Goal: Task Accomplishment & Management: Use online tool/utility

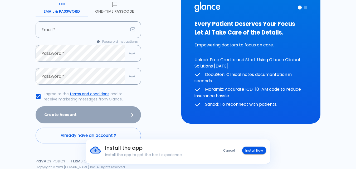
scroll to position [61, 0]
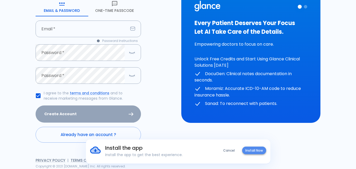
click at [256, 151] on button "Install Now" at bounding box center [254, 150] width 24 height 8
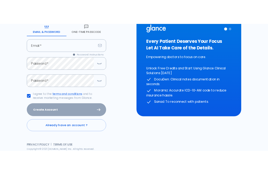
scroll to position [61, 0]
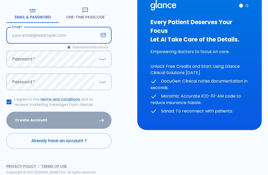
click at [38, 36] on input "text" at bounding box center [52, 35] width 92 height 17
type input "anzory2@hotmail.com"
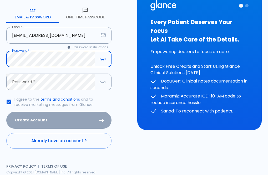
click at [43, 124] on div "Create Account" at bounding box center [58, 120] width 105 height 17
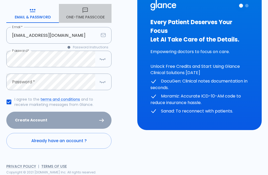
click at [79, 18] on button "One-Time Passcode" at bounding box center [85, 13] width 53 height 19
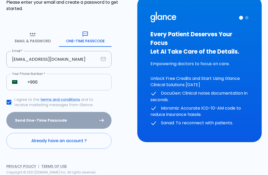
click at [39, 81] on input "+966" at bounding box center [67, 82] width 90 height 17
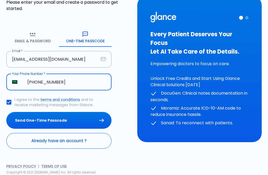
type input "+966 50 211 2405"
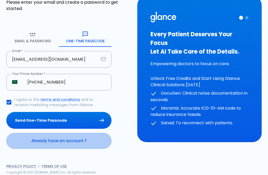
click at [69, 143] on link "Already have an account ?" at bounding box center [58, 141] width 105 height 16
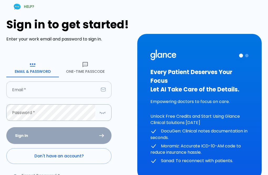
click at [68, 90] on input "text" at bounding box center [52, 90] width 92 height 17
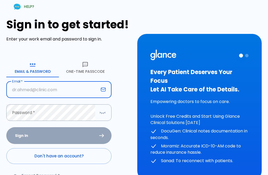
type input "anzory2@hotmail.com"
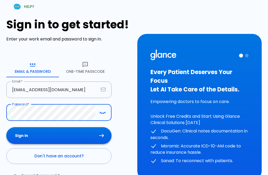
click at [43, 135] on button "Sign In" at bounding box center [58, 135] width 105 height 17
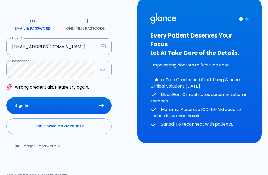
scroll to position [52, 0]
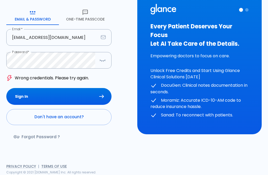
click at [39, 138] on link "Forgot Password ?" at bounding box center [37, 136] width 62 height 15
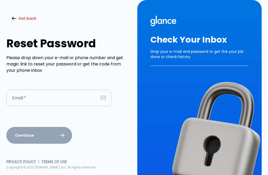
click at [31, 96] on input "text" at bounding box center [52, 98] width 92 height 17
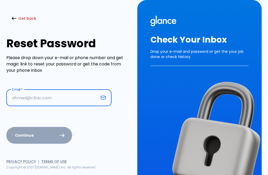
type input "anzory2@hotmail.com"
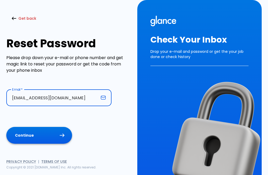
click at [38, 140] on button "Continue" at bounding box center [39, 135] width 66 height 17
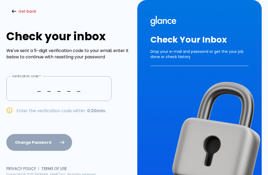
type input "_ _ _ _ _"
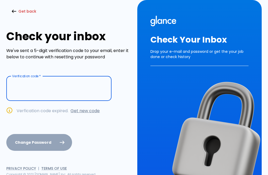
click at [86, 113] on link "Get new code" at bounding box center [85, 111] width 29 height 6
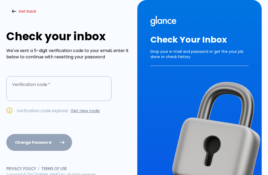
click at [27, 9] on button "Get back" at bounding box center [24, 11] width 36 height 11
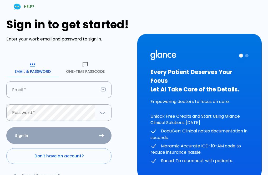
scroll to position [39, 0]
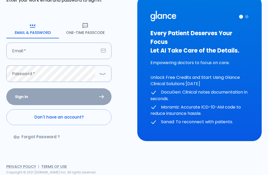
click at [82, 33] on button "One-Time Passcode" at bounding box center [85, 28] width 53 height 19
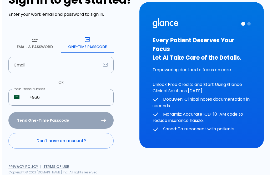
scroll to position [25, 0]
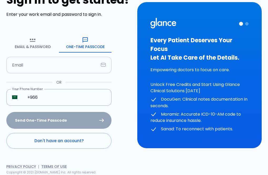
click at [38, 64] on input "text" at bounding box center [52, 65] width 92 height 17
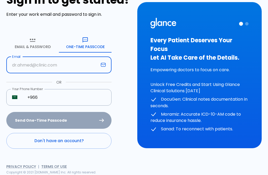
type input "anzory2@hotmail.com"
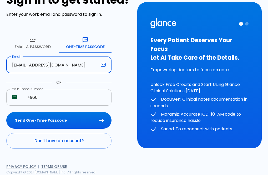
click at [41, 98] on input "+966" at bounding box center [67, 97] width 90 height 17
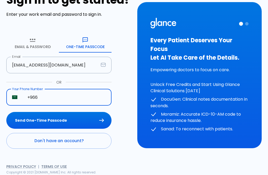
type input "+966 50 211 2405"
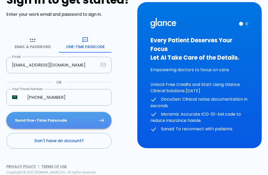
click at [99, 121] on button "Send One-Time Passcode" at bounding box center [58, 120] width 105 height 17
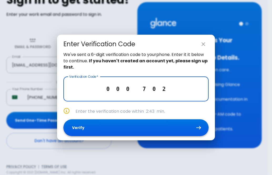
type input "0 0 0 7 0 2"
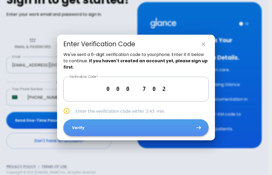
click at [130, 128] on button "Verify" at bounding box center [135, 127] width 145 height 17
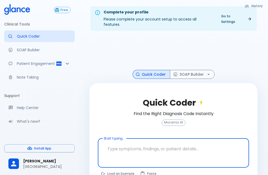
click at [109, 141] on textarea at bounding box center [174, 149] width 144 height 17
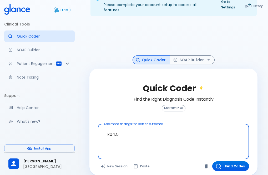
scroll to position [16, 0]
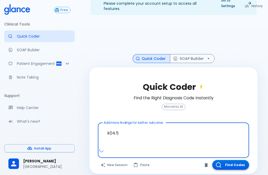
type textarea "k04.5"
click at [233, 161] on button "Find Codes" at bounding box center [230, 165] width 37 height 10
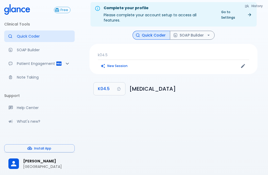
scroll to position [0, 0]
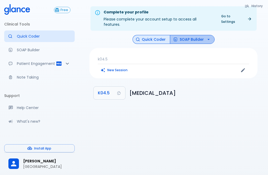
click at [193, 37] on button "SOAP Builder" at bounding box center [192, 39] width 45 height 9
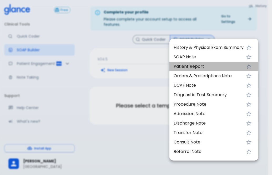
click at [192, 66] on span "Patient Report" at bounding box center [209, 66] width 70 height 6
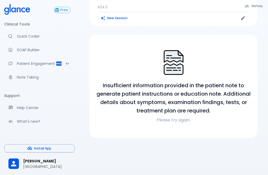
scroll to position [53, 0]
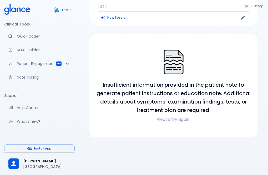
drag, startPoint x: 222, startPoint y: 104, endPoint x: 206, endPoint y: 103, distance: 16.6
click at [219, 104] on h6 "Insufficient information provided in the patient note to generate patient instr…" at bounding box center [174, 98] width 156 height 34
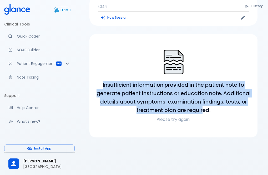
drag, startPoint x: 206, startPoint y: 103, endPoint x: 101, endPoint y: 76, distance: 108.1
click at [101, 81] on h6 "Insufficient information provided in the patient note to generate patient instr…" at bounding box center [174, 98] width 156 height 34
copy h6 "Insufficient information provided in the patient note to generate patient instr…"
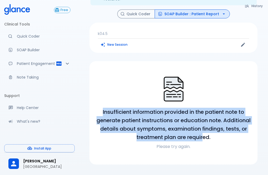
scroll to position [0, 0]
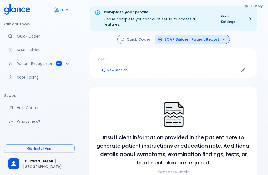
click at [109, 57] on p "k04.5" at bounding box center [173, 59] width 151 height 5
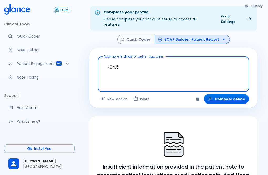
drag, startPoint x: 122, startPoint y: 63, endPoint x: 103, endPoint y: 63, distance: 18.9
click at [103, 63] on textarea "k04.5" at bounding box center [174, 70] width 144 height 23
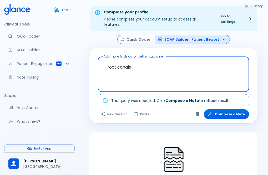
type textarea "root canals"
click at [193, 38] on button "SOAP Builder : Patient Report" at bounding box center [192, 39] width 75 height 9
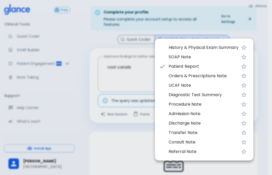
click at [189, 48] on span "History & Physical Exam Summary" at bounding box center [204, 47] width 70 height 6
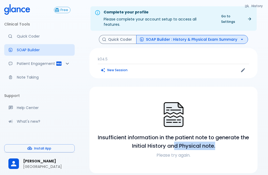
drag, startPoint x: 218, startPoint y: 140, endPoint x: 155, endPoint y: 137, distance: 63.0
click at [168, 137] on h6 "Insufficient information in the patient note to generate the Initial History an…" at bounding box center [174, 141] width 156 height 17
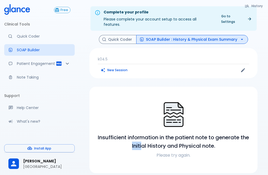
drag, startPoint x: 123, startPoint y: 139, endPoint x: 152, endPoint y: 142, distance: 28.8
click at [140, 139] on h6 "Insufficient information in the patient note to generate the Initial History an…" at bounding box center [174, 141] width 156 height 17
click at [236, 155] on div "Insufficient information in the patient note to generate the Initial History an…" at bounding box center [174, 130] width 156 height 74
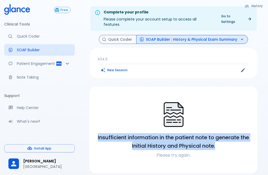
drag, startPoint x: 217, startPoint y: 141, endPoint x: 114, endPoint y: 129, distance: 104.1
click at [93, 127] on div "Insufficient information in the patient note to generate the Initial History an…" at bounding box center [173, 130] width 168 height 86
copy h6 "Insufficient information in the patient note to generate the Initial History an…"
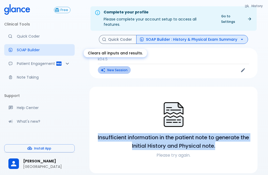
click at [113, 66] on button "New Session" at bounding box center [114, 70] width 33 height 8
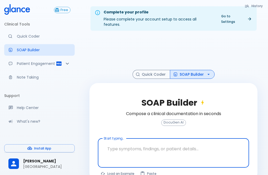
scroll to position [13, 0]
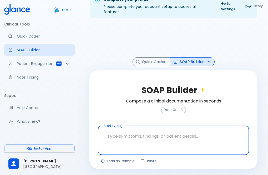
click at [115, 129] on textarea at bounding box center [174, 136] width 144 height 17
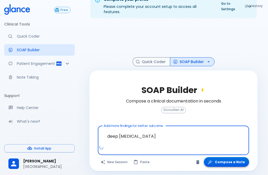
type textarea "deep caries"
click at [229, 157] on button "Compose a Note" at bounding box center [226, 162] width 45 height 10
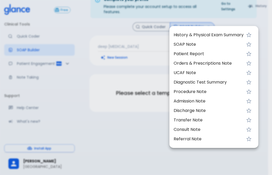
click at [114, 26] on div at bounding box center [136, 87] width 272 height 175
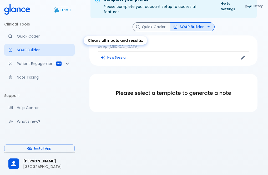
click at [111, 54] on button "New Session" at bounding box center [114, 58] width 33 height 8
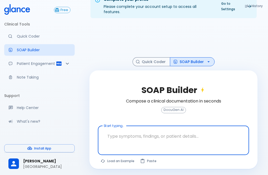
click at [111, 128] on textarea at bounding box center [174, 136] width 144 height 17
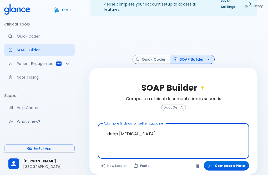
scroll to position [16, 0]
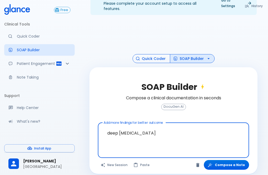
type textarea "deep caries"
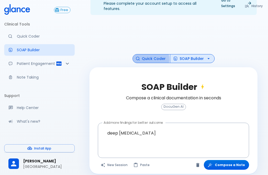
click at [145, 54] on button "Quick Coder" at bounding box center [152, 58] width 38 height 9
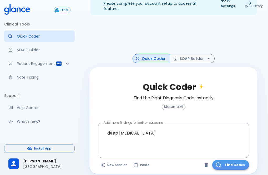
click at [231, 162] on button "Find Codes" at bounding box center [230, 165] width 37 height 10
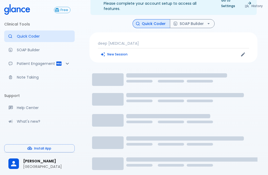
scroll to position [13, 0]
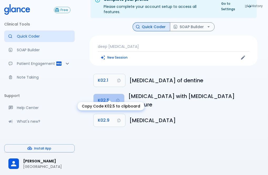
click at [113, 94] on button "K02.5" at bounding box center [109, 100] width 31 height 13
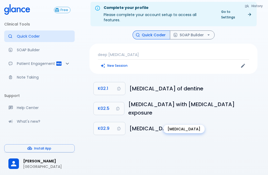
scroll to position [0, 0]
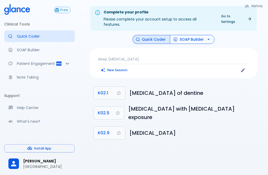
click at [192, 37] on button "SOAP Builder" at bounding box center [192, 39] width 45 height 9
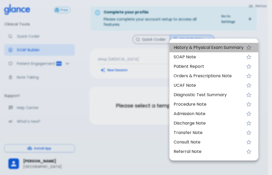
click at [196, 48] on span "History & Physical Exam Summary" at bounding box center [209, 47] width 70 height 6
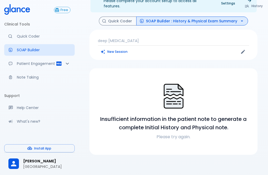
scroll to position [26, 0]
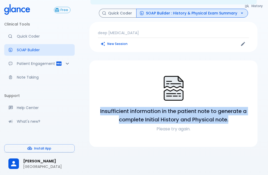
drag, startPoint x: 231, startPoint y: 114, endPoint x: 116, endPoint y: 106, distance: 114.4
click at [99, 107] on h6 "Insufficient information in the patient note to generate a complete Initial His…" at bounding box center [174, 115] width 156 height 17
copy h6 "Insufficient information in the patient note to generate a complete Initial His…"
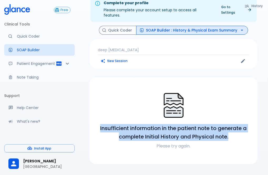
scroll to position [0, 0]
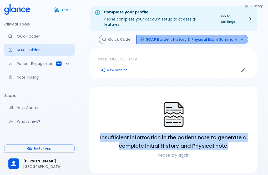
click at [171, 35] on button "SOAP Builder : History & Physical Exam Summary" at bounding box center [192, 39] width 112 height 9
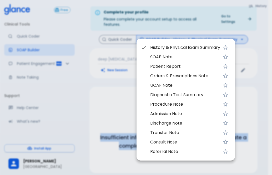
click at [171, 59] on span "SOAP Note" at bounding box center [185, 57] width 70 height 6
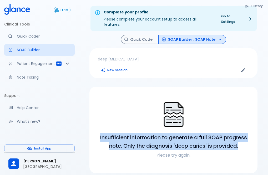
drag, startPoint x: 239, startPoint y: 141, endPoint x: 96, endPoint y: 131, distance: 143.0
click at [96, 133] on h6 "Insufficient information to generate a full SOAP progress note. Only the diagno…" at bounding box center [174, 141] width 156 height 17
copy h6 "Insufficient information to generate a full SOAP progress note. Only the diagno…"
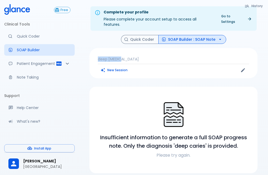
drag, startPoint x: 124, startPoint y: 51, endPoint x: 102, endPoint y: 59, distance: 23.7
click at [100, 55] on div "deep caries New Session" at bounding box center [173, 63] width 168 height 30
click at [143, 117] on div at bounding box center [174, 115] width 156 height 27
click at [125, 57] on p "deep caries" at bounding box center [173, 59] width 151 height 5
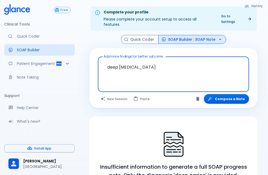
drag, startPoint x: 134, startPoint y: 62, endPoint x: 83, endPoint y: 57, distance: 51.6
click at [89, 58] on div "History Quick Coder SOAP Builder : SOAP Note Add more findings for better outco…" at bounding box center [173, 119] width 181 height 168
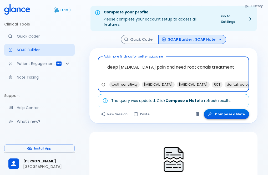
type textarea "deep caries pain and need root canals treatment"
click at [224, 112] on button "Compose a Note" at bounding box center [226, 114] width 45 height 10
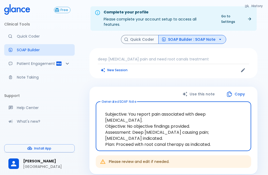
drag, startPoint x: 213, startPoint y: 133, endPoint x: 126, endPoint y: 107, distance: 90.6
click at [106, 109] on textarea "Subjective: You report pain associated with deep caries. Objective: No objectiv…" at bounding box center [173, 126] width 148 height 41
click at [185, 35] on button "SOAP Builder : SOAP Note" at bounding box center [192, 39] width 68 height 9
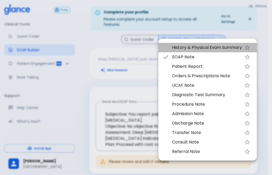
click at [192, 48] on span "History & Physical Exam Summary" at bounding box center [207, 47] width 70 height 6
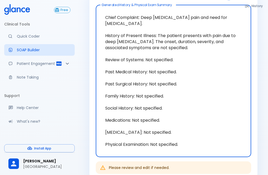
scroll to position [89, 0]
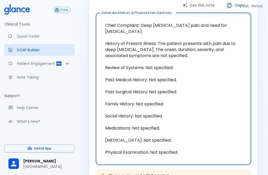
drag, startPoint x: 183, startPoint y: 132, endPoint x: 106, endPoint y: 14, distance: 140.1
click at [106, 17] on textarea "Chief Complaint: Deep caries pain and need for root canal treatment. History of…" at bounding box center [173, 89] width 148 height 144
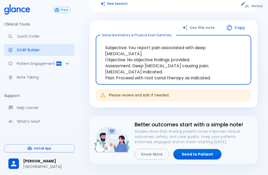
scroll to position [36, 0]
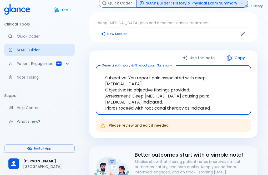
drag, startPoint x: 214, startPoint y: 97, endPoint x: 113, endPoint y: 71, distance: 104.4
click at [105, 70] on textarea "Subjective: You report pain associated with deep caries. Objective: No objectiv…" at bounding box center [173, 90] width 148 height 41
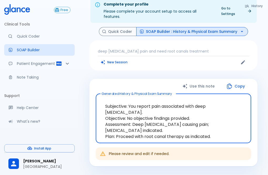
scroll to position [0, 0]
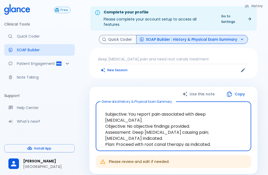
type textarea "Subjective: You report pain associated with deep caries. Objective: No objectiv…"
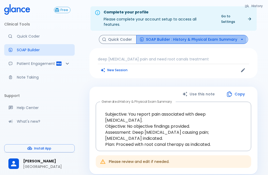
click at [168, 35] on button "SOAP Builder : History & Physical Exam Summary" at bounding box center [192, 39] width 112 height 9
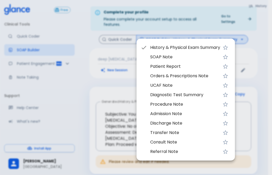
click at [173, 44] on li "History & Physical Exam Summary" at bounding box center [186, 47] width 98 height 9
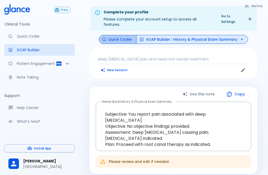
click at [127, 36] on button "Quick Coder" at bounding box center [118, 39] width 38 height 9
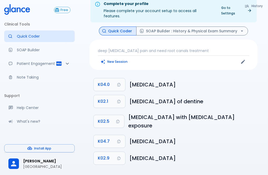
scroll to position [13, 0]
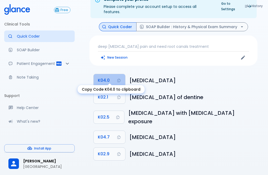
click at [109, 77] on span "K04.0" at bounding box center [104, 80] width 12 height 7
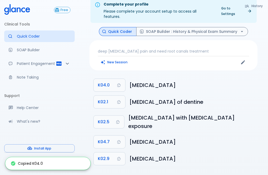
scroll to position [0, 0]
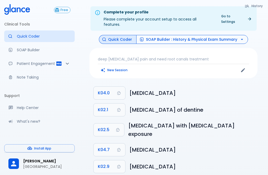
click at [242, 37] on icon "button" at bounding box center [241, 39] width 5 height 5
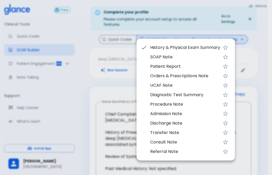
click at [192, 49] on span "History & Physical Exam Summary" at bounding box center [185, 47] width 70 height 6
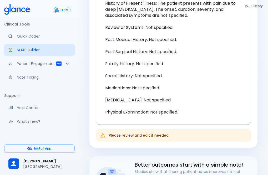
scroll to position [132, 0]
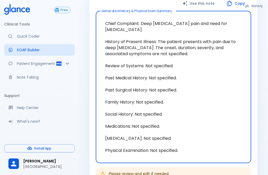
drag, startPoint x: 176, startPoint y: 104, endPoint x: 119, endPoint y: 3, distance: 115.5
click at [119, 3] on div "Use this note Copy Generated History & Physical Exam Summary Chief Complaint: D…" at bounding box center [173, 91] width 168 height 191
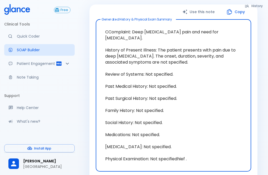
click at [111, 27] on textarea "CComplaint: Deep caries pain and need for root canal treatment. History of Pres…" at bounding box center [173, 96] width 148 height 144
click at [107, 27] on textarea "CComplaint: Deep caries pain and need for root canal treatment. History of Pres…" at bounding box center [173, 96] width 148 height 144
click at [106, 27] on textarea "CComplaint: Deep caries pain and need for root canal treatment. History of Pres…" at bounding box center [173, 96] width 148 height 144
drag, startPoint x: 188, startPoint y: 152, endPoint x: 106, endPoint y: 26, distance: 150.2
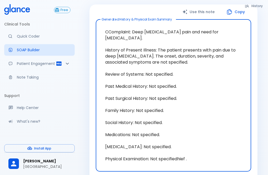
click at [106, 26] on textarea "CComplaint: Deep caries pain and need for root canal treatment. History of Pres…" at bounding box center [173, 96] width 148 height 144
type textarea "CComplaint: Deep caries pain and need for root canal treatment. History of Pres…"
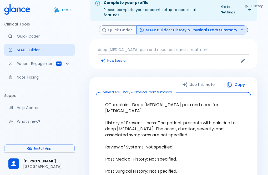
scroll to position [0, 0]
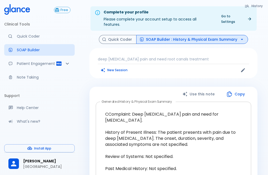
click at [156, 102] on div "CComplaint: Deep caries pain and need for root canal treatment. History of Pres…" at bounding box center [174, 178] width 156 height 152
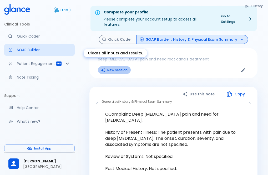
click at [113, 67] on button "New Session" at bounding box center [114, 70] width 33 height 8
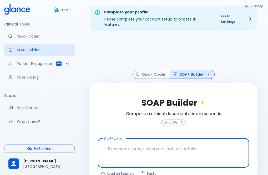
click at [112, 146] on textarea at bounding box center [174, 149] width 144 height 17
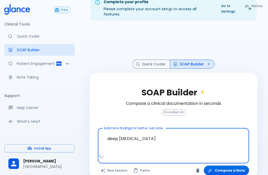
scroll to position [16, 0]
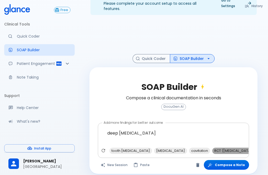
click at [219, 148] on span "RCT (Root Canal Treatment)" at bounding box center [233, 151] width 43 height 6
type textarea "deep caries , RCT (Root Canal Treatment)"
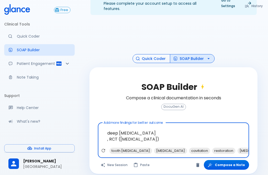
click at [146, 54] on button "Quick Coder" at bounding box center [152, 58] width 38 height 9
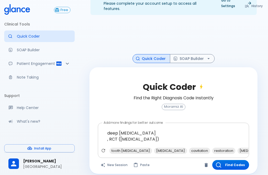
click at [152, 55] on button "Quick Coder" at bounding box center [152, 58] width 38 height 9
click at [234, 162] on button "Find Codes" at bounding box center [230, 165] width 37 height 10
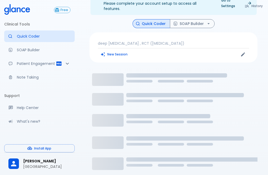
scroll to position [13, 0]
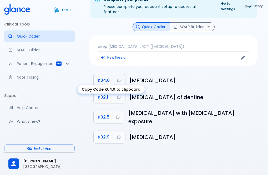
click at [112, 76] on button "K04.0" at bounding box center [110, 80] width 32 height 13
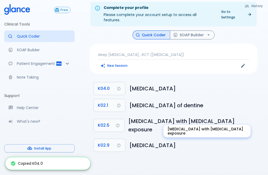
scroll to position [0, 0]
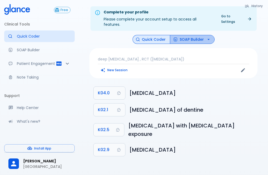
click at [192, 35] on button "SOAP Builder" at bounding box center [192, 39] width 45 height 9
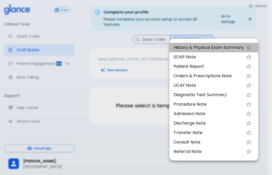
click at [204, 47] on span "History & Physical Exam Summary" at bounding box center [209, 47] width 70 height 6
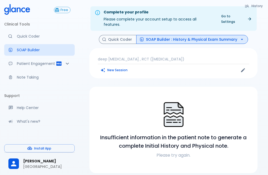
click at [193, 35] on button "SOAP Builder : History & Physical Exam Summary" at bounding box center [192, 39] width 112 height 9
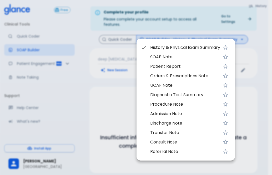
click at [191, 56] on span "SOAP Note" at bounding box center [185, 57] width 70 height 6
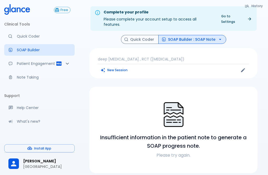
click at [185, 35] on button "SOAP Builder : SOAP Note" at bounding box center [192, 39] width 68 height 9
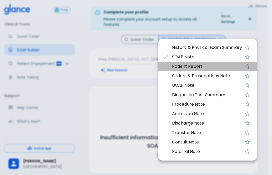
click at [203, 68] on span "Patient Report" at bounding box center [207, 66] width 70 height 6
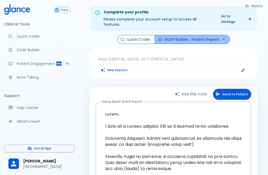
click at [196, 36] on button "SOAP Builder : Patient Report" at bounding box center [192, 39] width 75 height 9
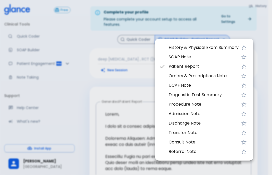
click at [197, 94] on span "Diagnostic Test Summary" at bounding box center [204, 95] width 70 height 6
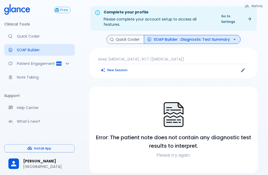
click at [189, 37] on button "SOAP Builder : Diagnostic Test Summary" at bounding box center [192, 39] width 97 height 9
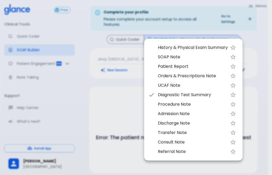
click at [214, 48] on span "History & Physical Exam Summary" at bounding box center [193, 47] width 70 height 6
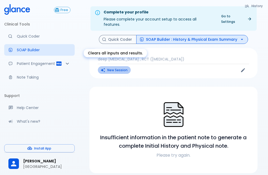
click at [123, 66] on button "New Session" at bounding box center [114, 70] width 33 height 8
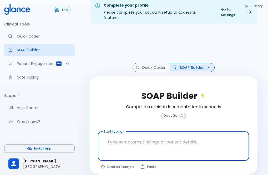
scroll to position [13, 0]
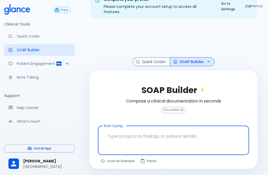
click at [114, 133] on textarea at bounding box center [174, 136] width 144 height 17
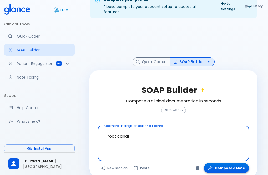
type textarea "root canal"
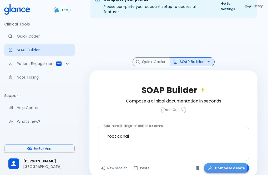
click at [224, 163] on button "Compose a Note" at bounding box center [226, 168] width 45 height 10
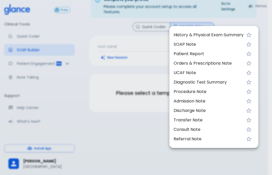
drag, startPoint x: 143, startPoint y: 110, endPoint x: 140, endPoint y: 112, distance: 3.3
click at [143, 110] on div at bounding box center [136, 87] width 272 height 175
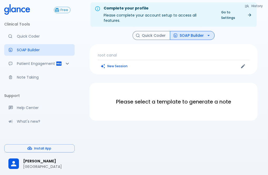
scroll to position [0, 0]
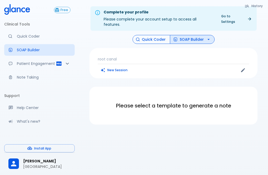
click at [153, 35] on button "Quick Coder" at bounding box center [152, 39] width 38 height 9
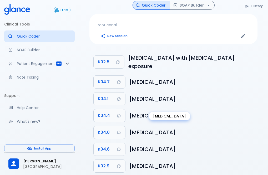
scroll to position [35, 0]
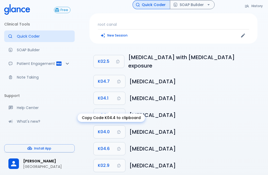
click at [108, 112] on span "K04.4" at bounding box center [104, 115] width 12 height 7
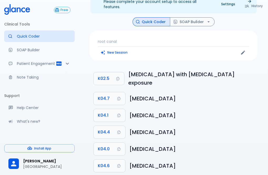
scroll to position [8, 0]
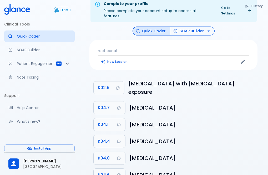
click at [184, 27] on button "SOAP Builder" at bounding box center [192, 31] width 45 height 9
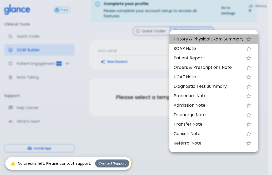
click at [189, 37] on span "History & Physical Exam Summary" at bounding box center [209, 39] width 70 height 6
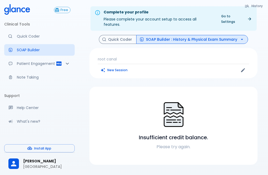
click at [132, 57] on p "root canal" at bounding box center [173, 59] width 151 height 5
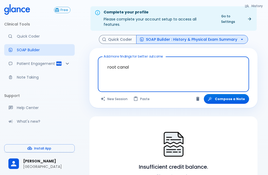
click at [136, 60] on textarea "root canal" at bounding box center [174, 70] width 144 height 23
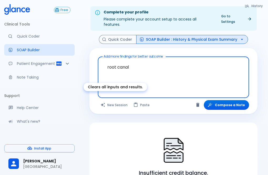
type textarea "root canal"
click at [113, 100] on button "New Session" at bounding box center [114, 105] width 33 height 10
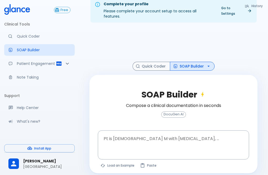
scroll to position [13, 0]
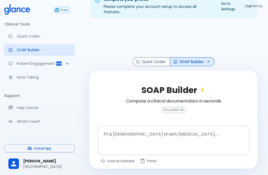
click at [122, 130] on textarea at bounding box center [174, 136] width 144 height 17
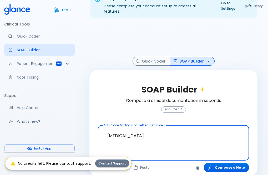
scroll to position [16, 0]
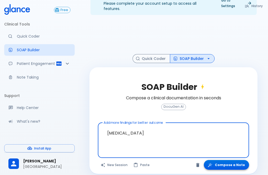
type textarea "dental pain"
click at [225, 160] on button "Compose a Note" at bounding box center [226, 165] width 45 height 10
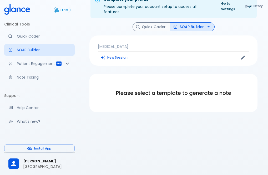
scroll to position [13, 0]
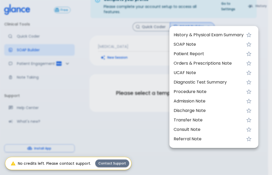
drag, startPoint x: 137, startPoint y: 73, endPoint x: 128, endPoint y: 79, distance: 10.9
click at [137, 73] on div at bounding box center [136, 87] width 272 height 175
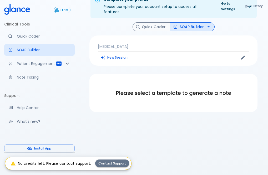
click at [135, 146] on div "Complete your profile Please complete your account setup to access all features…" at bounding box center [173, 81] width 189 height 188
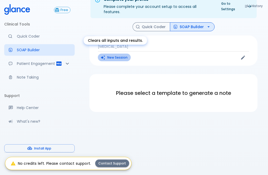
click at [113, 54] on button "New Session" at bounding box center [114, 58] width 33 height 8
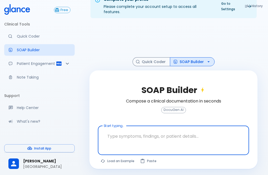
click at [125, 130] on textarea at bounding box center [174, 136] width 144 height 17
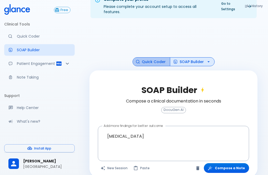
click at [154, 59] on button "Quick Coder" at bounding box center [152, 61] width 38 height 9
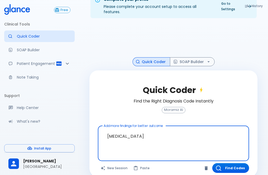
click at [148, 128] on textarea "dental pain" at bounding box center [174, 139] width 144 height 23
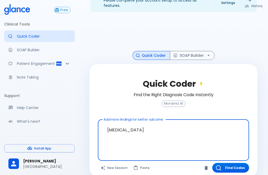
scroll to position [22, 0]
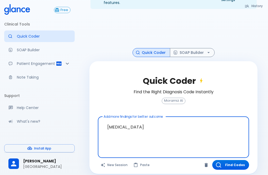
type textarea "dental pain"
click at [152, 49] on button "Quick Coder" at bounding box center [152, 52] width 38 height 9
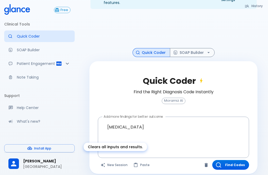
click at [115, 161] on button "New Session" at bounding box center [114, 165] width 33 height 10
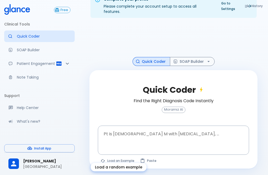
scroll to position [13, 0]
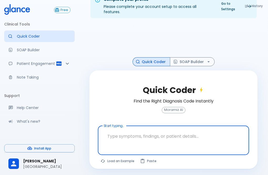
drag, startPoint x: 167, startPoint y: 130, endPoint x: 145, endPoint y: 129, distance: 21.8
click at [144, 129] on textarea at bounding box center [174, 136] width 144 height 17
click at [110, 131] on textarea at bounding box center [174, 136] width 144 height 17
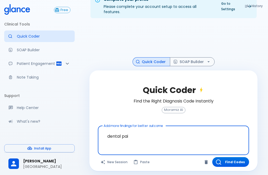
type textarea "dental pain"
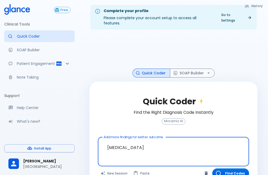
scroll to position [0, 0]
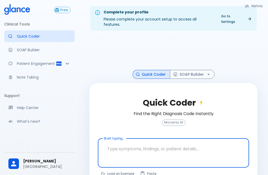
click at [114, 144] on textarea at bounding box center [174, 149] width 144 height 17
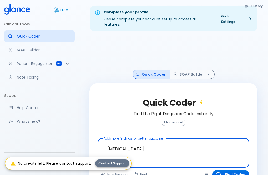
type textarea "[MEDICAL_DATA]"
click at [104, 163] on button "Contact Support" at bounding box center [112, 164] width 34 height 8
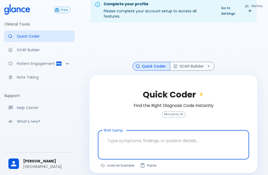
scroll to position [13, 0]
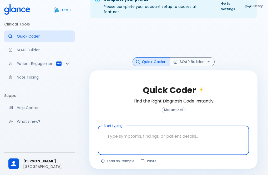
click at [174, 108] on span "Moramiz AI" at bounding box center [173, 110] width 23 height 4
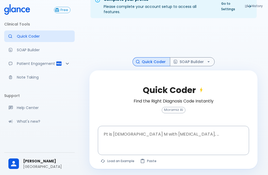
click at [177, 108] on span "Moramiz AI" at bounding box center [173, 110] width 23 height 4
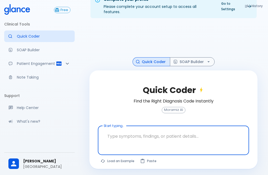
drag, startPoint x: 162, startPoint y: 129, endPoint x: 120, endPoint y: 128, distance: 42.6
click at [120, 129] on textarea at bounding box center [174, 136] width 144 height 17
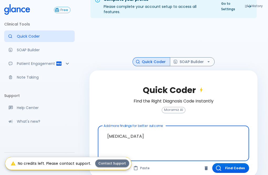
type textarea "dental pain"
click at [93, 131] on div "Quick Coder Find the Right Diagnosis Code Instantly Moramiz AI Add more finding…" at bounding box center [173, 124] width 168 height 107
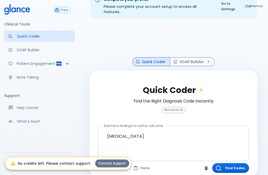
drag, startPoint x: 133, startPoint y: 132, endPoint x: 120, endPoint y: 134, distance: 13.5
click at [123, 133] on textarea "dental pain" at bounding box center [174, 139] width 144 height 23
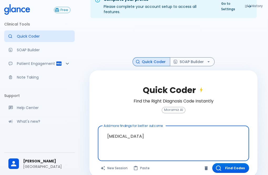
drag, startPoint x: 107, startPoint y: 134, endPoint x: 104, endPoint y: 134, distance: 3.8
click at [104, 134] on textarea "dental pain" at bounding box center [174, 139] width 144 height 23
type textarea "deep caries"
click at [229, 163] on button "Find Codes" at bounding box center [230, 168] width 37 height 10
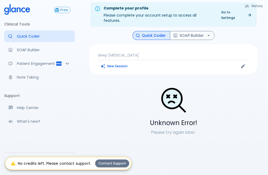
scroll to position [0, 0]
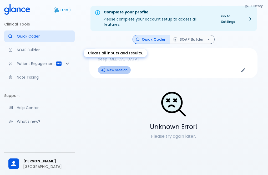
click at [126, 66] on button "New Session" at bounding box center [114, 70] width 33 height 8
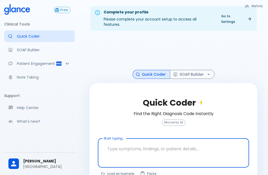
scroll to position [13, 0]
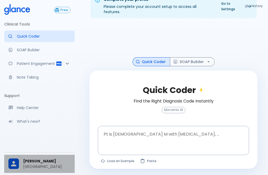
click at [40, 161] on span "Munzer Wakeel" at bounding box center [46, 162] width 47 height 6
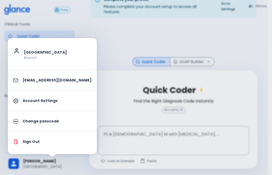
click at [114, 25] on div at bounding box center [136, 87] width 272 height 175
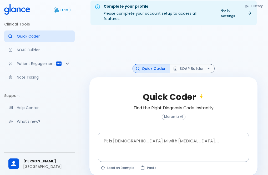
scroll to position [0, 0]
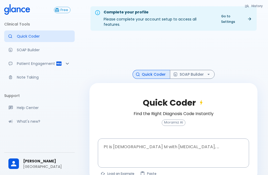
click at [237, 15] on link "Go to Settings" at bounding box center [236, 18] width 37 height 13
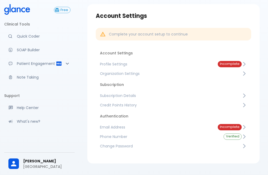
scroll to position [31, 0]
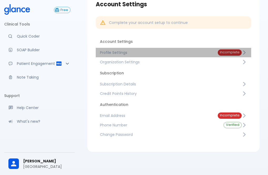
click at [231, 53] on span "Incomplete" at bounding box center [230, 53] width 24 height 4
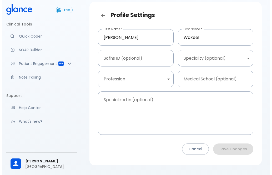
scroll to position [31, 0]
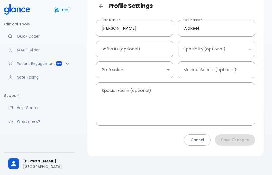
click at [245, 51] on body "↧ pull to refresh ↧ Free Clinical Tools Quick Coder SOAP Builder Patient Engage…" at bounding box center [136, 74] width 272 height 210
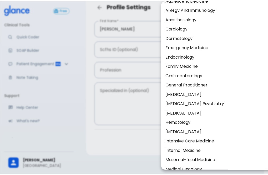
scroll to position [0, 0]
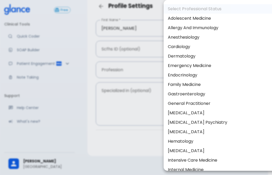
click at [74, 3] on div at bounding box center [136, 87] width 272 height 175
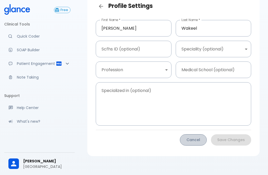
click at [199, 139] on button "Cancel" at bounding box center [193, 139] width 27 height 11
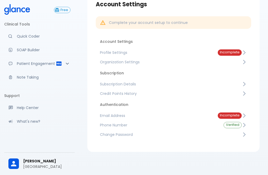
click at [227, 115] on span "Incomplete" at bounding box center [230, 116] width 24 height 4
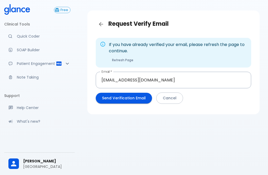
scroll to position [13, 0]
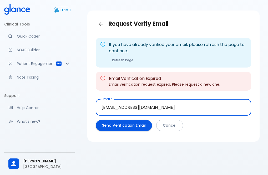
drag, startPoint x: 118, startPoint y: 106, endPoint x: 114, endPoint y: 108, distance: 3.9
click at [114, 108] on input "anzory7@hotmail.com" at bounding box center [174, 107] width 156 height 17
click at [118, 106] on input "anzory7@hotmail.com" at bounding box center [174, 107] width 156 height 17
click at [117, 106] on input "anzory7@hotmail.com" at bounding box center [174, 107] width 156 height 17
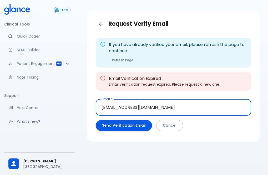
click at [116, 106] on input "anzory7@hotmail.com" at bounding box center [174, 107] width 156 height 17
click at [116, 107] on input "anzory7@hotmail.com" at bounding box center [174, 107] width 156 height 17
click at [118, 107] on input "anzory7@hotmail.com" at bounding box center [174, 107] width 156 height 17
click at [106, 120] on button "Send Verification Email" at bounding box center [124, 125] width 56 height 11
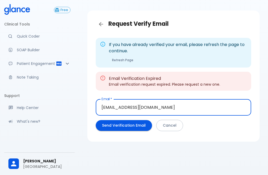
click at [118, 106] on input "anzory7@hotmail.com" at bounding box center [174, 107] width 156 height 17
click at [117, 106] on input "anzory7@hotmail.com" at bounding box center [174, 107] width 156 height 17
type input "anzory2@hotmail.com"
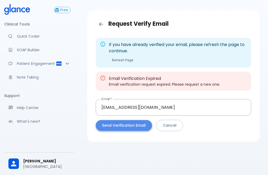
click at [132, 126] on button "Send Verification Email" at bounding box center [124, 125] width 56 height 11
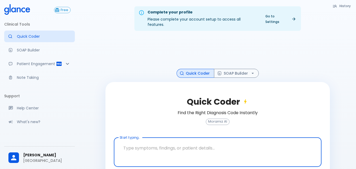
click at [273, 17] on link "Go to Settings" at bounding box center [280, 18] width 37 height 13
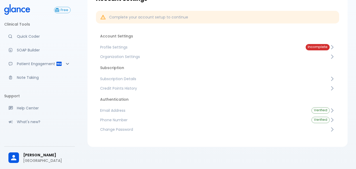
scroll to position [37, 0]
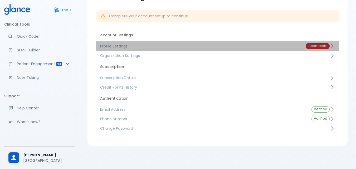
click at [315, 47] on span "Incomplete" at bounding box center [317, 46] width 24 height 4
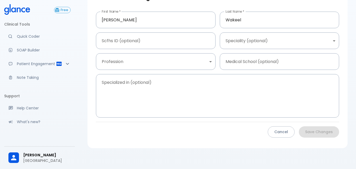
scroll to position [41, 0]
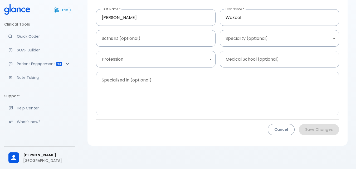
click at [284, 128] on button "Cancel" at bounding box center [280, 129] width 27 height 11
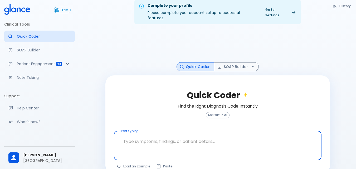
scroll to position [13, 0]
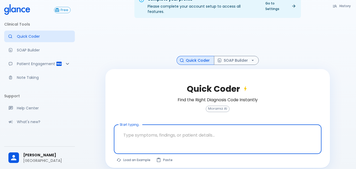
click at [141, 131] on textarea at bounding box center [217, 135] width 200 height 17
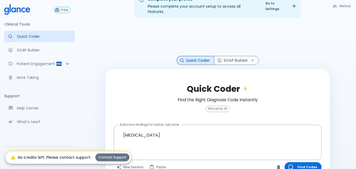
click at [94, 73] on div "Complete your profile Please complete your account setup to access all features…" at bounding box center [217, 84] width 277 height 195
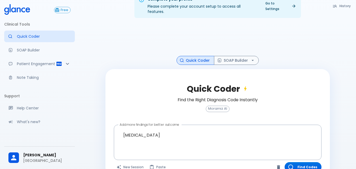
click at [200, 57] on button "Quick Coder" at bounding box center [195, 60] width 38 height 9
click at [141, 138] on textarea "dental pain" at bounding box center [217, 138] width 200 height 23
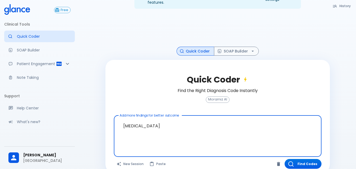
scroll to position [27, 0]
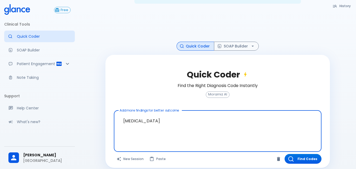
click at [141, 129] on textarea "dental pain" at bounding box center [217, 126] width 200 height 29
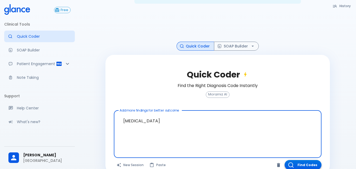
type textarea "dental pain"
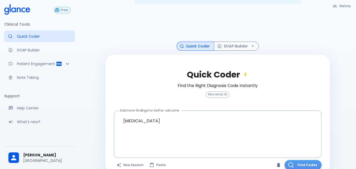
click at [308, 160] on button "Find Codes" at bounding box center [302, 165] width 37 height 10
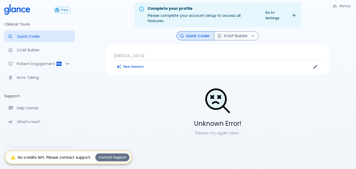
scroll to position [0, 0]
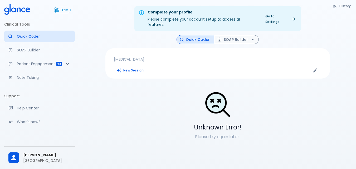
click at [29, 155] on span "Munzer Wakeel" at bounding box center [46, 155] width 47 height 6
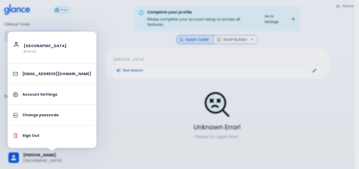
click at [32, 137] on p "Sign Out" at bounding box center [56, 136] width 69 height 6
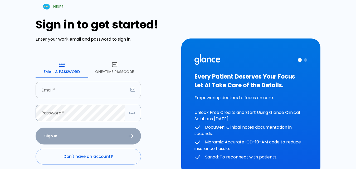
click at [76, 89] on input "text" at bounding box center [82, 90] width 92 height 17
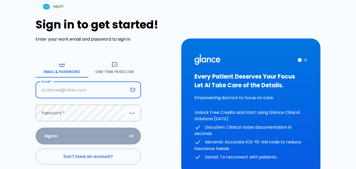
type input "anzory2@hotmail.com"
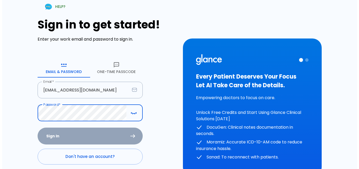
scroll to position [26, 0]
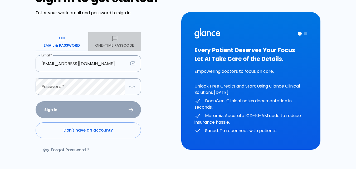
click at [116, 45] on button "One-Time Passcode" at bounding box center [114, 41] width 53 height 19
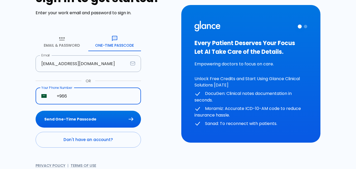
click at [78, 93] on input "+966" at bounding box center [96, 96] width 90 height 17
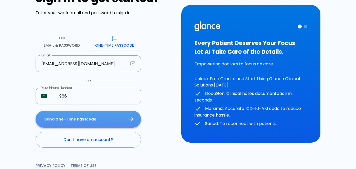
click at [126, 121] on button "Send One-Time Passcode" at bounding box center [88, 119] width 105 height 17
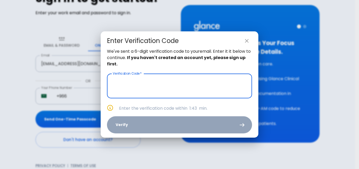
click at [136, 85] on input "text" at bounding box center [179, 85] width 145 height 25
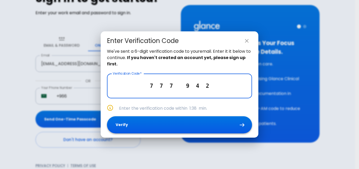
type input "7 7 7 9 4 2"
click at [140, 130] on button "Verify" at bounding box center [179, 124] width 145 height 17
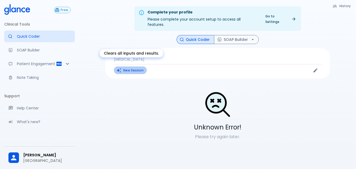
click at [138, 66] on button "New Session" at bounding box center [130, 70] width 33 height 8
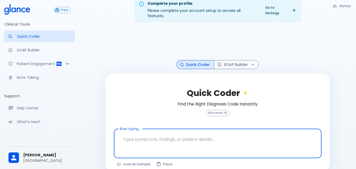
scroll to position [13, 0]
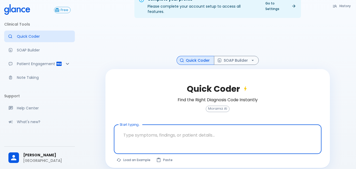
click at [124, 127] on textarea at bounding box center [217, 135] width 200 height 17
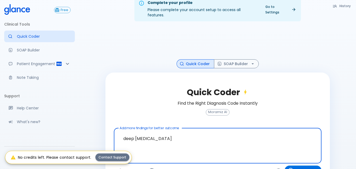
scroll to position [0, 0]
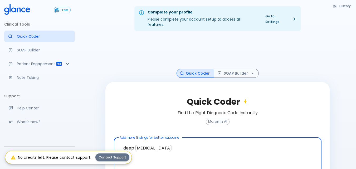
click at [87, 82] on div "Complete your profile Please complete your account setup to access all features…" at bounding box center [217, 97] width 277 height 195
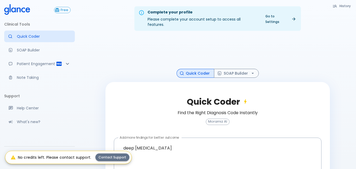
click at [87, 82] on div "Complete your profile Please complete your account setup to access all features…" at bounding box center [217, 97] width 277 height 195
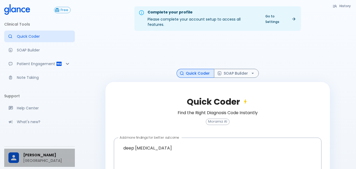
click at [37, 155] on span "Munzer Wakeel" at bounding box center [46, 155] width 47 height 6
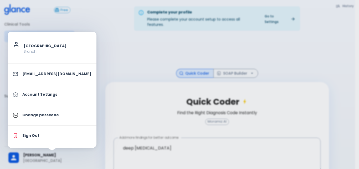
click at [91, 42] on div at bounding box center [179, 84] width 359 height 169
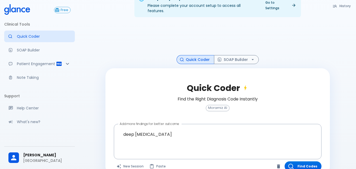
scroll to position [21, 0]
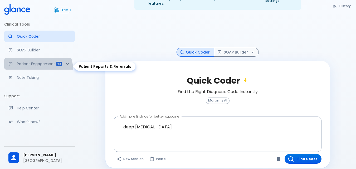
click at [29, 66] on p "Patient Engagement" at bounding box center [36, 63] width 39 height 5
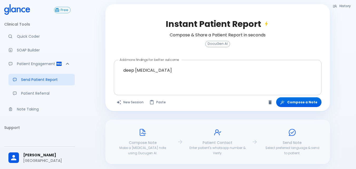
scroll to position [82, 0]
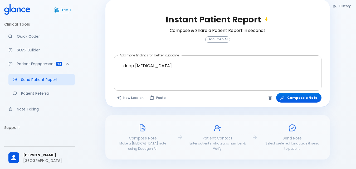
click at [154, 73] on textarea "deep caries" at bounding box center [217, 68] width 200 height 23
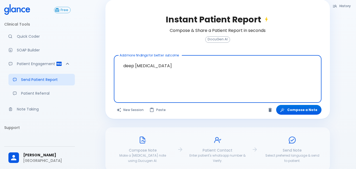
click at [149, 75] on textarea "deep caries" at bounding box center [217, 74] width 200 height 35
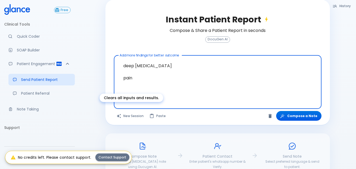
type textarea "deep caries pain"
click at [128, 111] on button "New Session" at bounding box center [130, 116] width 33 height 10
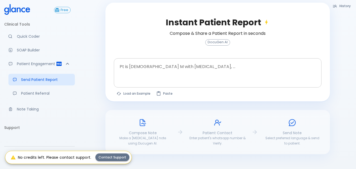
scroll to position [37, 0]
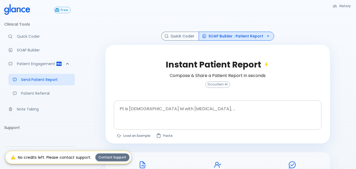
click at [132, 111] on textarea at bounding box center [217, 110] width 200 height 17
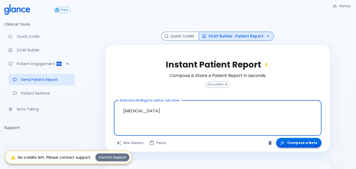
type textarea "dental pain"
click at [297, 138] on button "Compose a Note" at bounding box center [298, 143] width 45 height 10
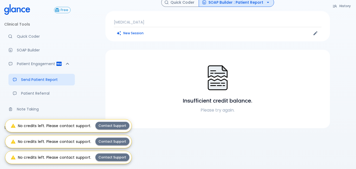
scroll to position [33, 0]
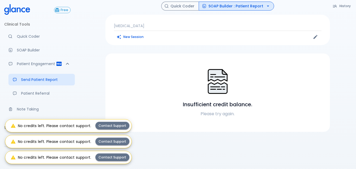
click at [98, 96] on div "Complete your profile Please complete your account setup to access all features…" at bounding box center [217, 73] width 277 height 213
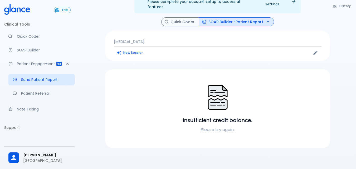
scroll to position [0, 0]
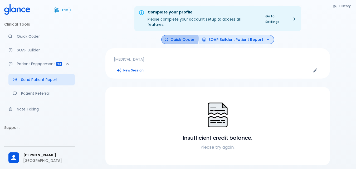
click at [179, 35] on button "Quick Coder" at bounding box center [180, 39] width 38 height 9
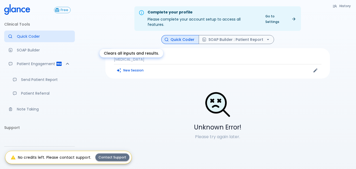
click at [132, 66] on button "New Session" at bounding box center [130, 70] width 33 height 8
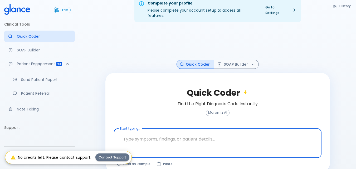
scroll to position [13, 0]
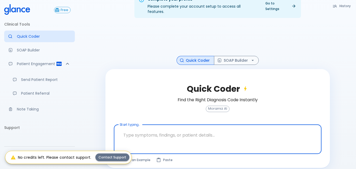
click at [128, 129] on textarea at bounding box center [217, 135] width 200 height 17
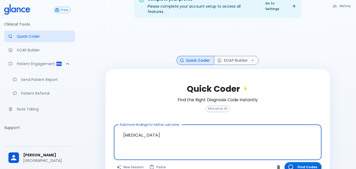
type textarea "dental pain"
click at [312, 162] on button "Find Codes" at bounding box center [302, 167] width 37 height 10
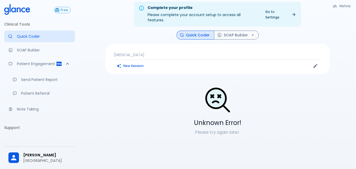
scroll to position [0, 0]
